Goal: Task Accomplishment & Management: Manage account settings

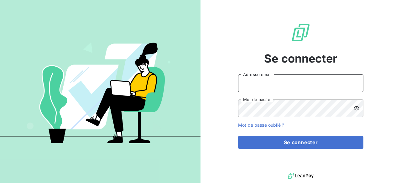
click at [277, 88] on input "Adresse email" at bounding box center [300, 84] width 125 height 18
type input "[PERSON_NAME][EMAIL_ADDRESS][DOMAIN_NAME]"
click at [238, 136] on button "Se connecter" at bounding box center [300, 142] width 125 height 13
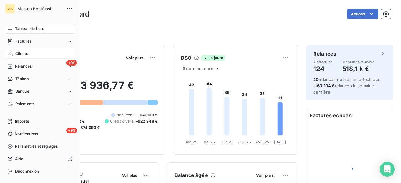
click at [16, 55] on span "Clients" at bounding box center [21, 54] width 13 height 6
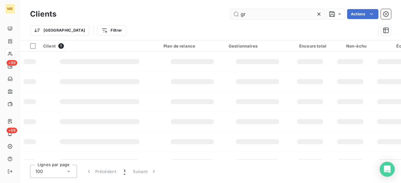
type input "g"
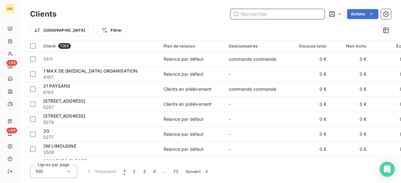
click at [268, 12] on input "text" at bounding box center [278, 14] width 94 height 10
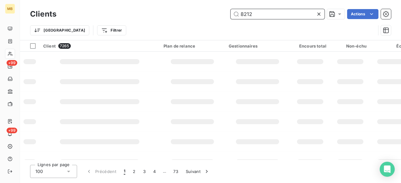
type input "8212"
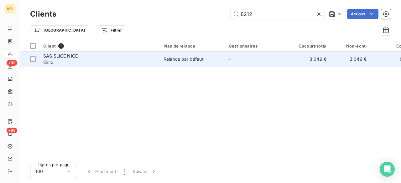
click at [207, 59] on span "Relance par défaut" at bounding box center [193, 59] width 58 height 6
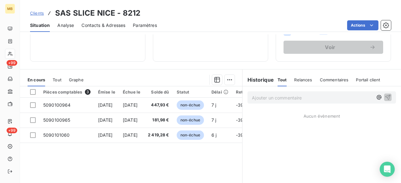
scroll to position [118, 0]
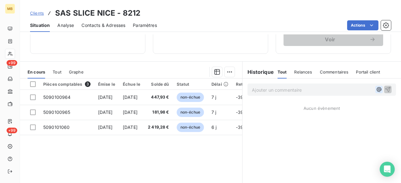
click at [377, 90] on icon "button" at bounding box center [379, 89] width 5 height 5
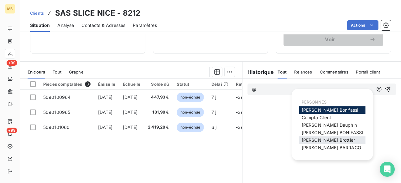
click at [318, 141] on span "[PERSON_NAME]" at bounding box center [328, 140] width 53 height 5
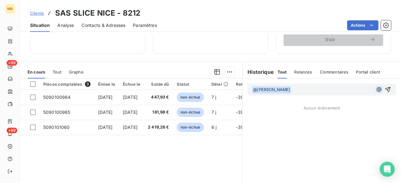
click at [377, 89] on icon "button" at bounding box center [379, 89] width 5 height 5
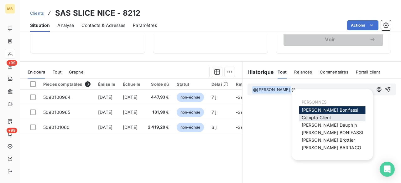
click at [328, 118] on span "Compta Client" at bounding box center [317, 117] width 30 height 5
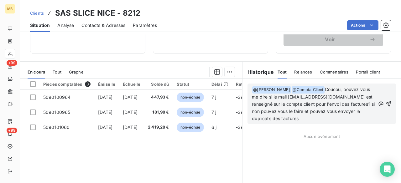
click at [342, 112] on span "Coucou, pouvez vous me dire si le mail [EMAIL_ADDRESS][DOMAIN_NAME] est renseig…" at bounding box center [314, 104] width 124 height 34
click at [350, 111] on span "Coucou, pouvez vous me dire si le mail [EMAIL_ADDRESS][DOMAIN_NAME] est renseig…" at bounding box center [314, 104] width 124 height 34
click at [327, 115] on p "﻿ @ [PERSON_NAME] ﻿ ﻿ @ Compta Client ﻿ Coucou, pouvez vous me dire si le mail …" at bounding box center [314, 104] width 124 height 36
click at [369, 107] on p "﻿ @ [PERSON_NAME] ﻿ ﻿ @ Compta Client ﻿ Coucou, pouvez vous me dire si le mail …" at bounding box center [314, 104] width 124 height 36
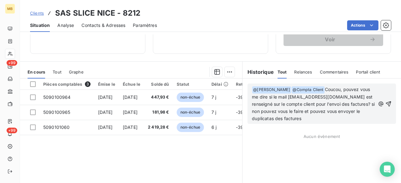
click at [369, 113] on p "﻿ @ [PERSON_NAME] ﻿ ﻿ @ Compta Client ﻿ Coucou, pouvez vous me dire si le mail …" at bounding box center [314, 104] width 124 height 36
click at [368, 115] on p "﻿ @ [PERSON_NAME] ﻿ ﻿ @ Compta Client ﻿ Coucou, pouvez vous me dire si le mail …" at bounding box center [314, 104] width 124 height 36
click at [252, 117] on span "Coucou, pouvez vous me dire si le mail [EMAIL_ADDRESS][DOMAIN_NAME] est renseig…" at bounding box center [314, 104] width 124 height 34
click at [285, 119] on p "﻿ @ [PERSON_NAME] ﻿ ﻿ @ Compta Client ﻿ Coucou, pouvez vous me dire si le mail …" at bounding box center [314, 104] width 124 height 36
click at [275, 109] on span "Coucou, pouvez vous me dire si le mail [EMAIL_ADDRESS][DOMAIN_NAME] est renseig…" at bounding box center [314, 104] width 124 height 34
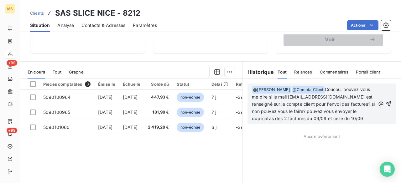
click at [346, 118] on p "﻿ @ [PERSON_NAME] ﻿ ﻿ @ Compta Client ﻿ Coucou, pouvez vous me dire si le mail …" at bounding box center [314, 104] width 124 height 36
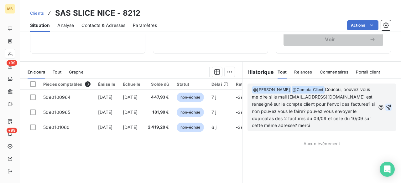
click at [386, 106] on icon "button" at bounding box center [389, 107] width 6 height 6
